Goal: Task Accomplishment & Management: Use online tool/utility

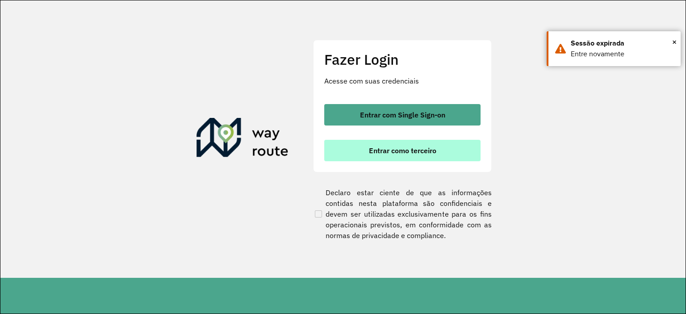
click at [377, 153] on span "Entrar como terceiro" at bounding box center [402, 150] width 67 height 7
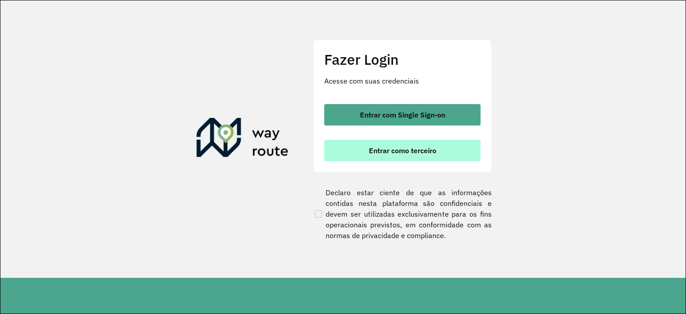
click at [441, 152] on button "Entrar como terceiro" at bounding box center [402, 150] width 156 height 21
